Goal: Transaction & Acquisition: Purchase product/service

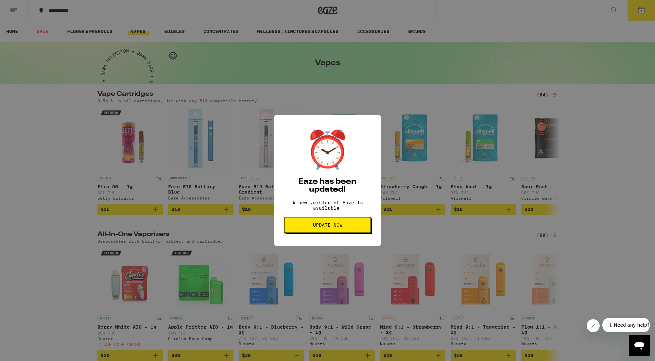
click at [343, 231] on button "Update Now" at bounding box center [327, 225] width 87 height 16
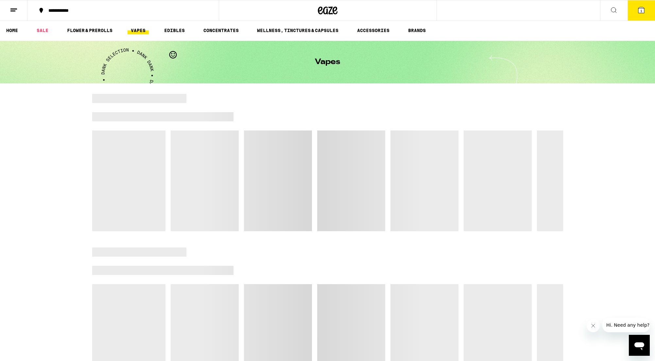
scroll to position [1, 0]
click at [642, 16] on button "1" at bounding box center [640, 10] width 27 height 20
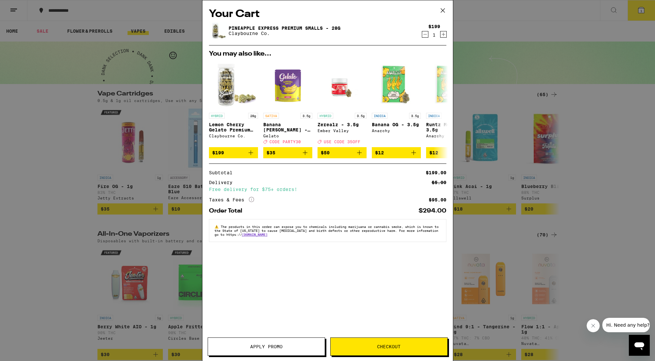
click at [393, 347] on span "Checkout" at bounding box center [389, 346] width 24 height 5
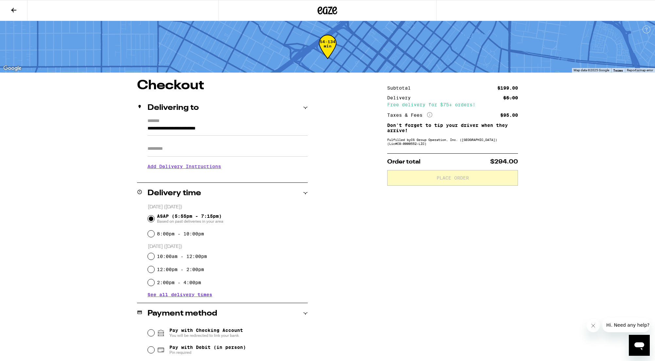
click at [177, 147] on input "Apt/Suite" at bounding box center [227, 149] width 160 height 16
type input "***"
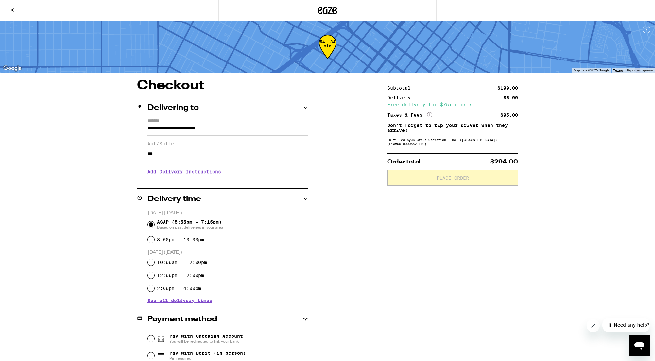
click at [356, 224] on div "**********" at bounding box center [327, 254] width 471 height 351
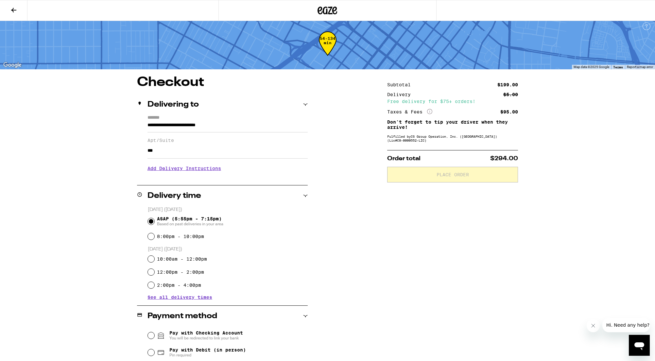
scroll to position [69, 0]
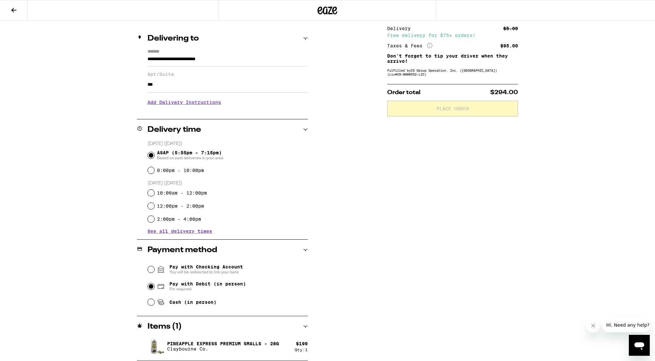
click at [150, 289] on input "Pay with Debit (in person) Pin required" at bounding box center [151, 286] width 7 height 7
radio input "true"
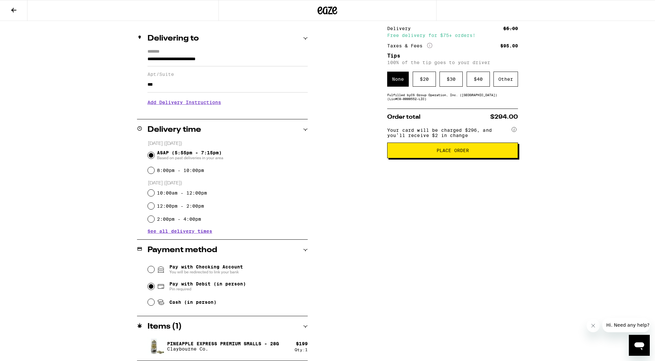
click at [431, 153] on span "Place Order" at bounding box center [453, 150] width 120 height 5
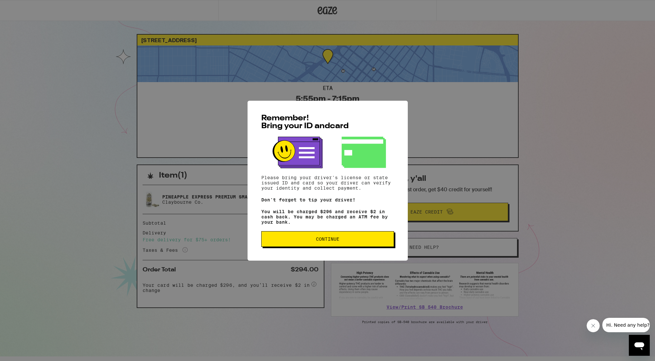
click at [373, 246] on button "Continue" at bounding box center [327, 239] width 133 height 16
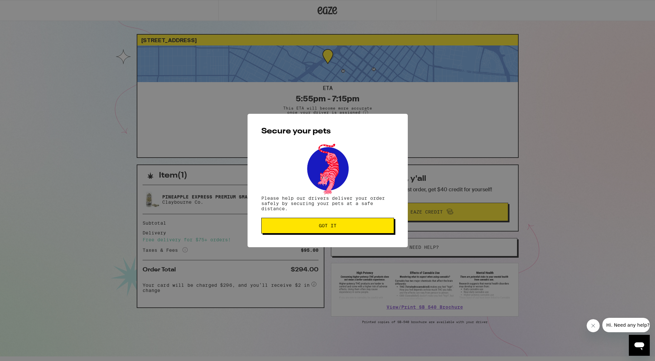
click at [372, 227] on span "Got it" at bounding box center [328, 225] width 122 height 5
